Goal: Task Accomplishment & Management: Use online tool/utility

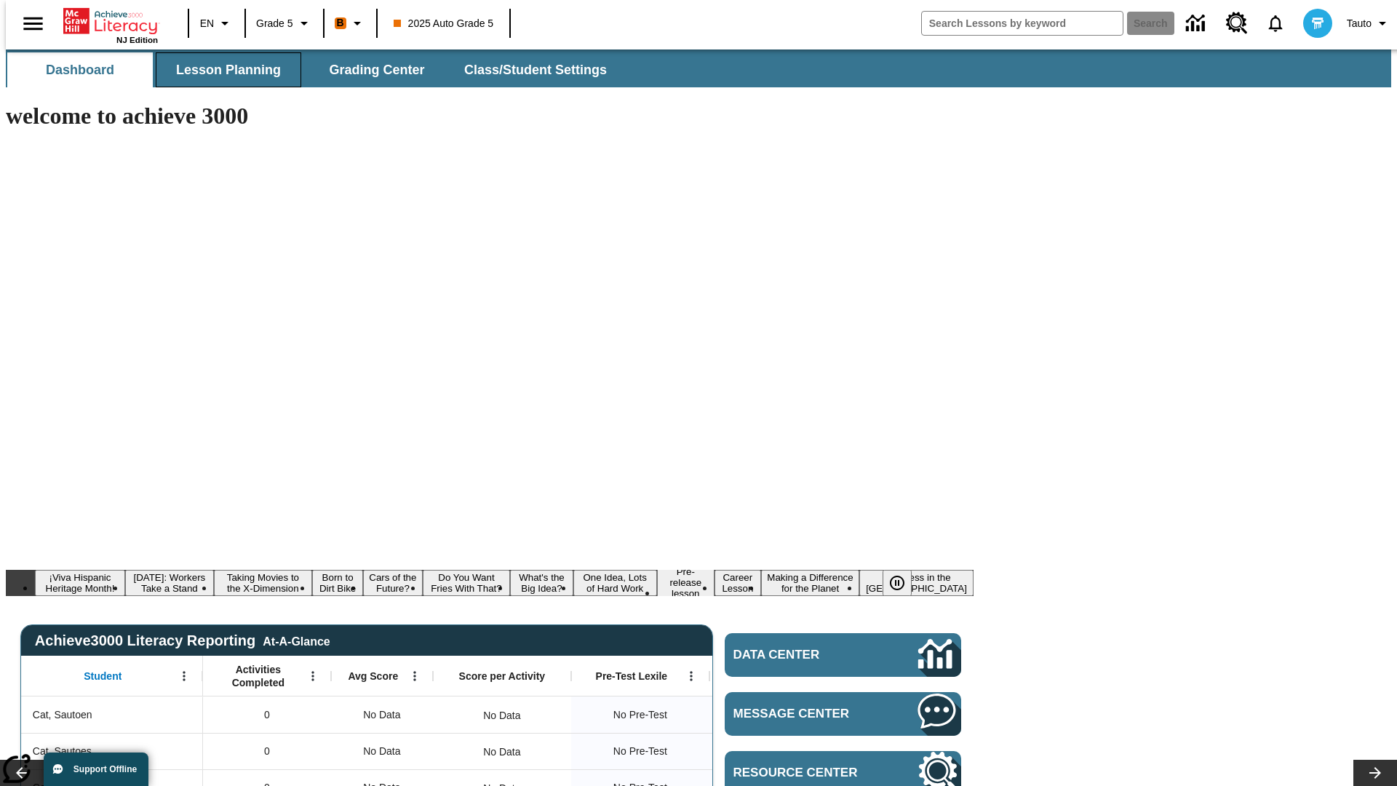
click at [223, 70] on span "Lesson Planning" at bounding box center [228, 70] width 105 height 17
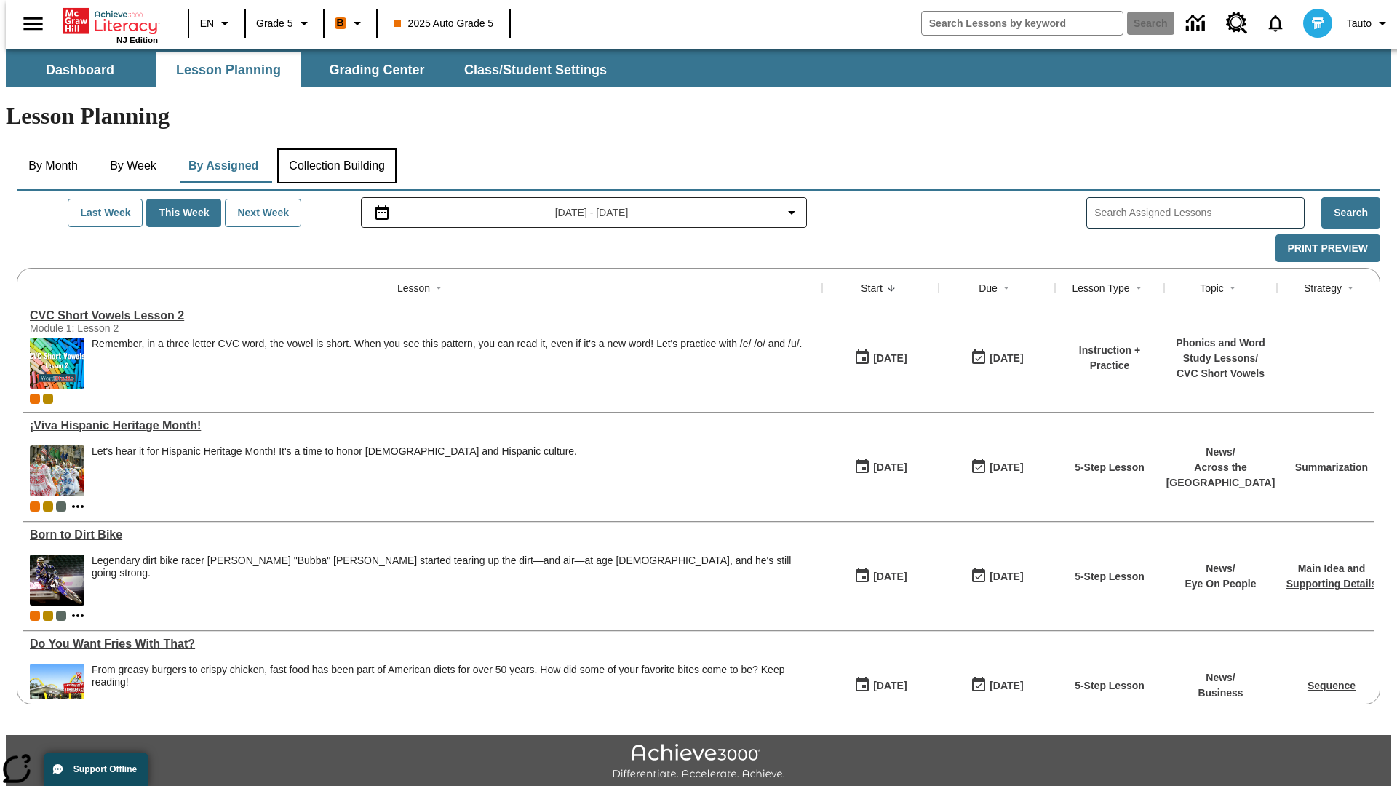
click at [336, 148] on button "Collection Building" at bounding box center [336, 165] width 119 height 35
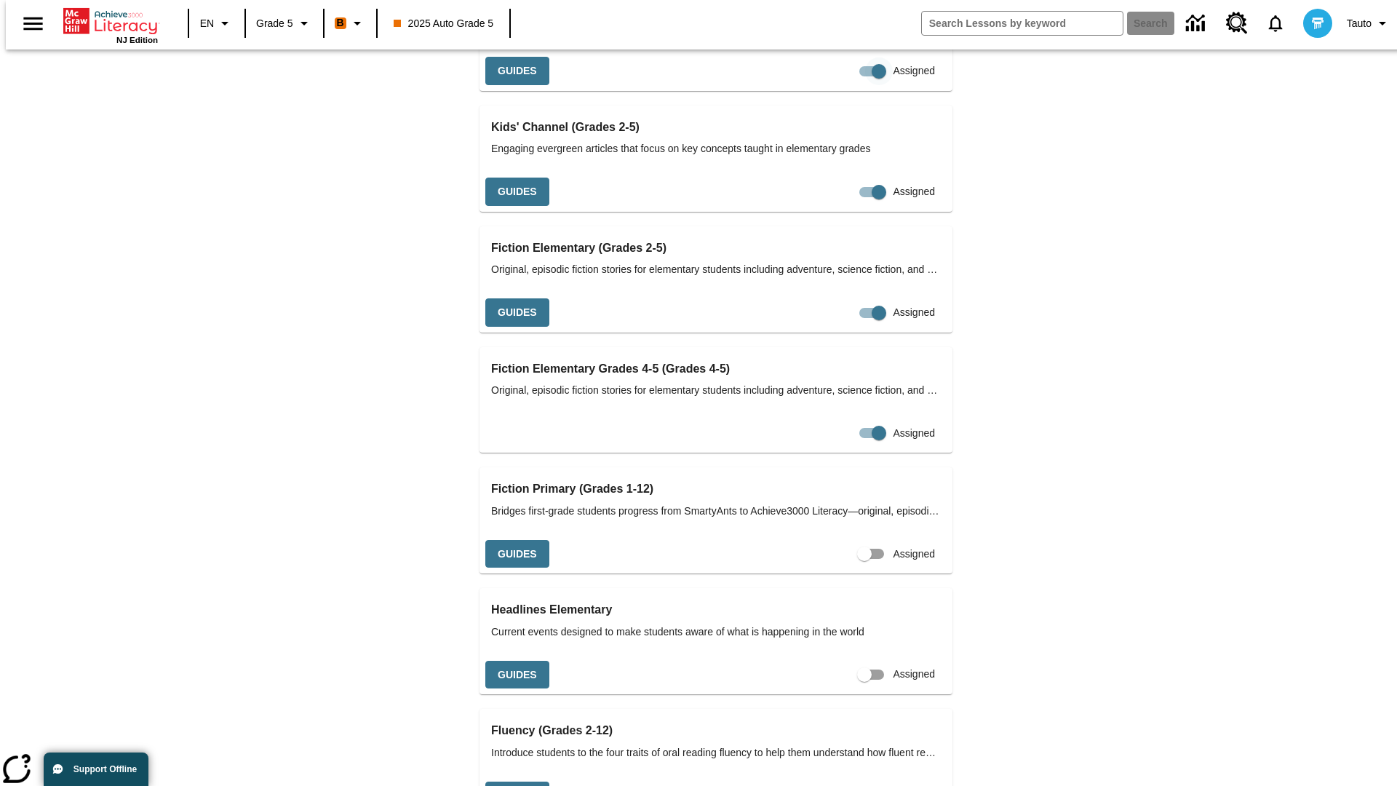
click at [837, 85] on input "Assigned" at bounding box center [878, 71] width 83 height 28
checkbox input "false"
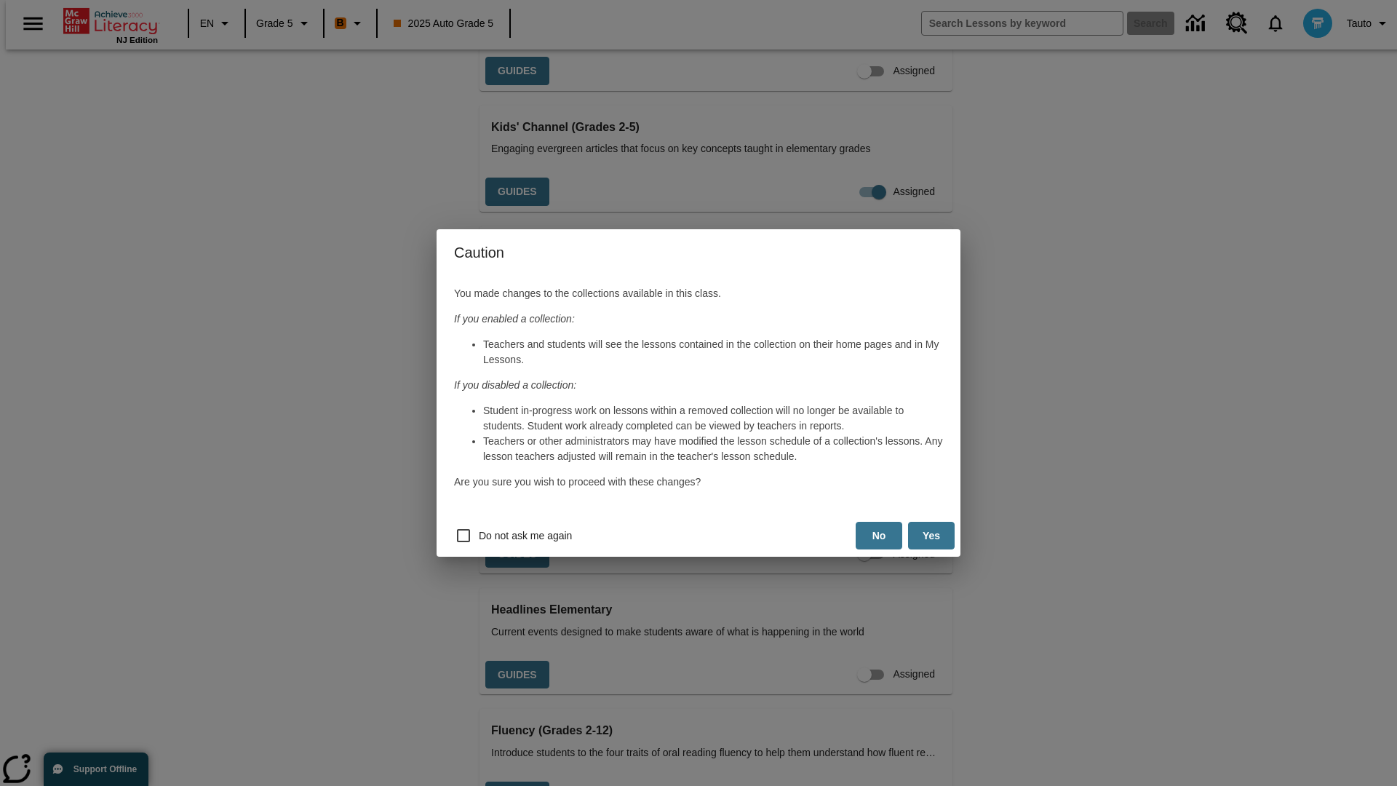
scroll to position [3793, 0]
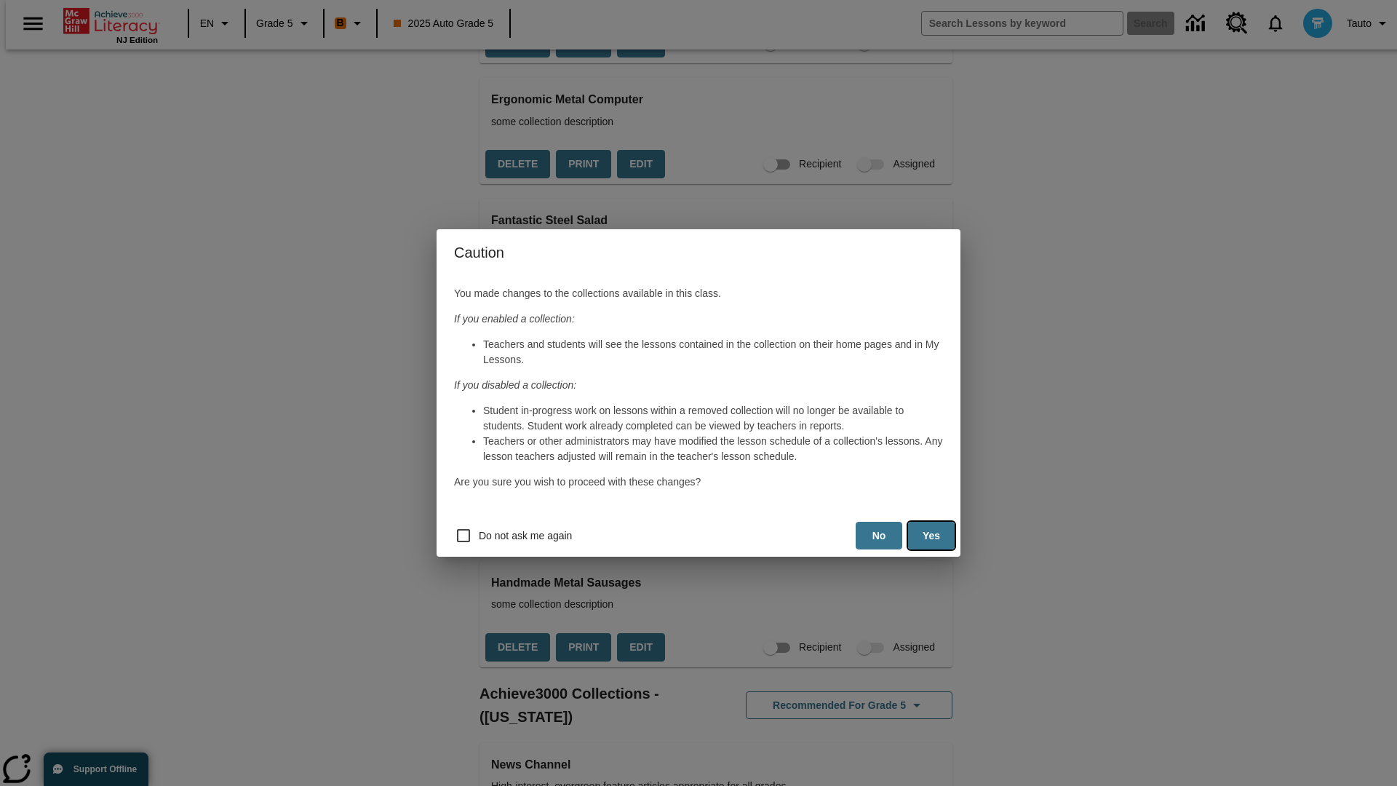
click at [931, 535] on button "Yes" at bounding box center [931, 536] width 47 height 28
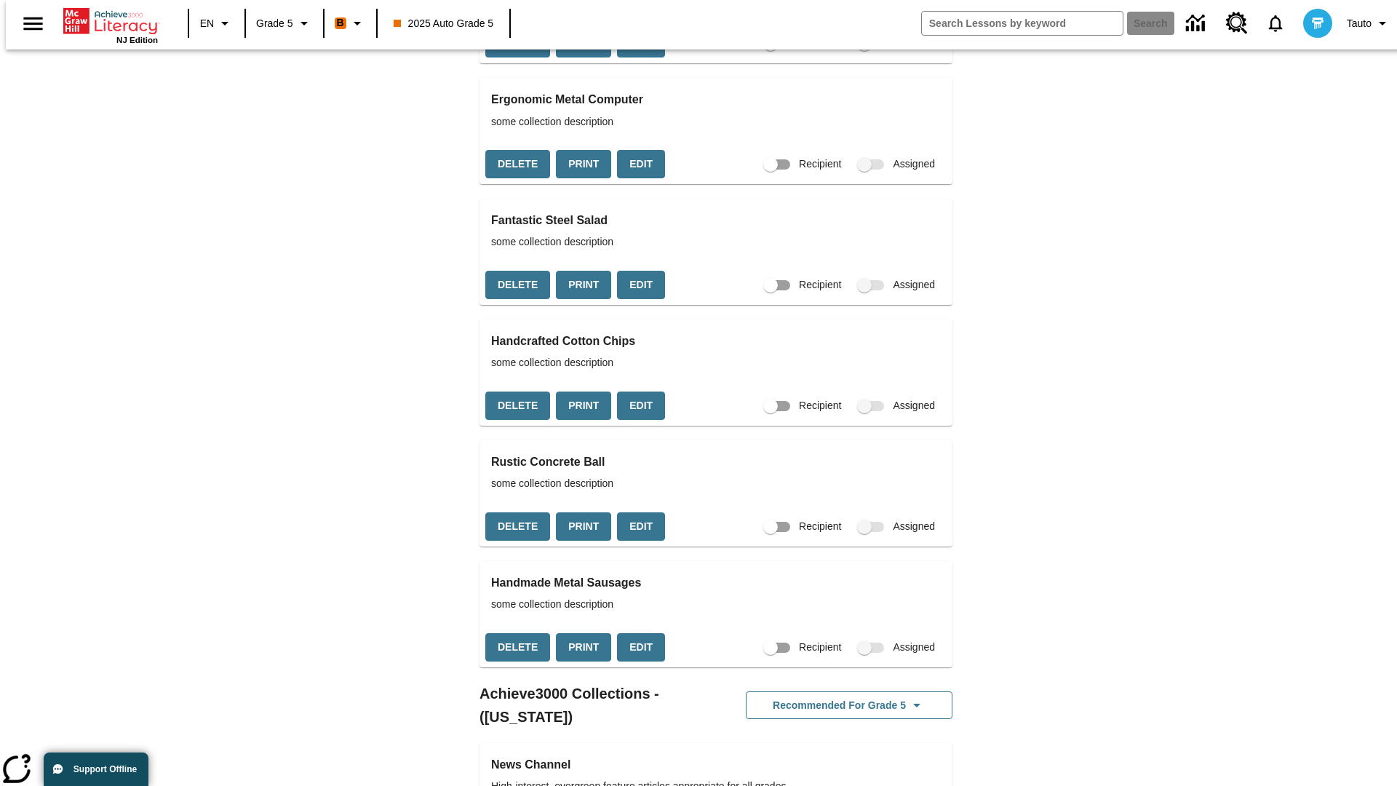
scroll to position [0, 13]
